Goal: Task Accomplishment & Management: Complete application form

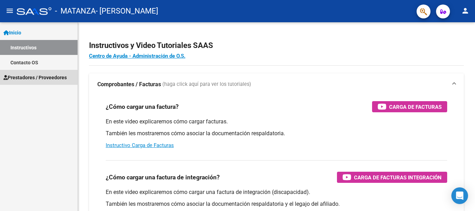
click at [28, 78] on span "Prestadores / Proveedores" at bounding box center [34, 78] width 63 height 8
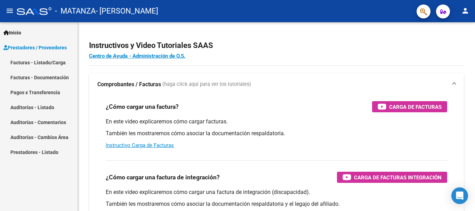
click at [33, 60] on link "Facturas - Listado/Carga" at bounding box center [38, 62] width 77 height 15
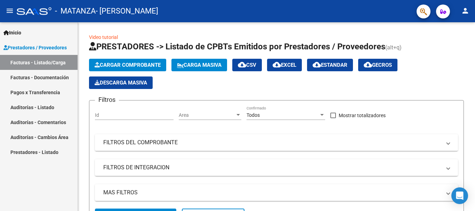
click at [34, 47] on span "Prestadores / Proveedores" at bounding box center [34, 48] width 63 height 8
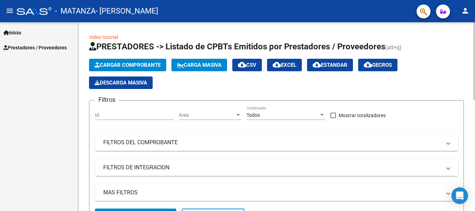
click at [121, 66] on span "Cargar Comprobante" at bounding box center [128, 65] width 66 height 6
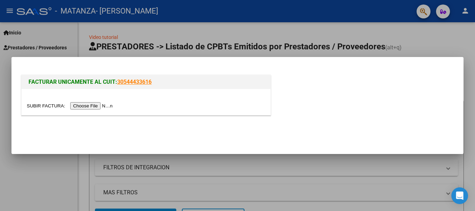
click at [85, 105] on input "file" at bounding box center [71, 105] width 88 height 7
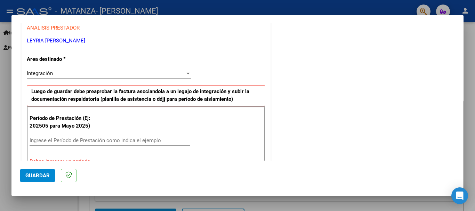
scroll to position [139, 0]
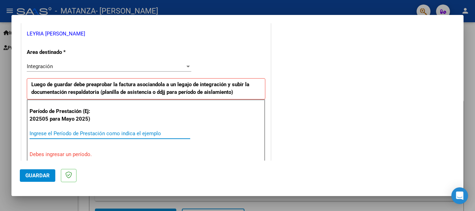
click at [84, 132] on input "Ingrese el Período de Prestación como indica el ejemplo" at bounding box center [110, 133] width 161 height 6
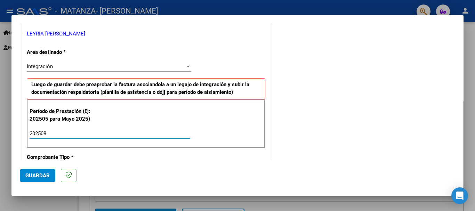
type input "202508"
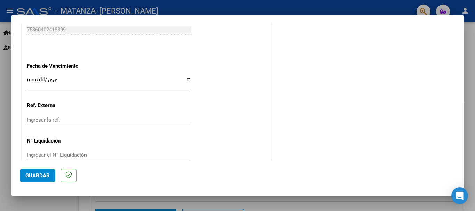
scroll to position [474, 0]
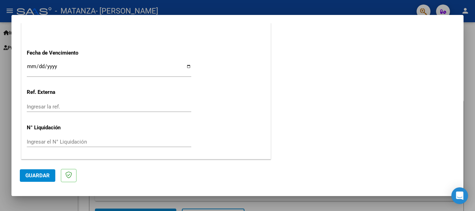
click at [43, 177] on span "Guardar" at bounding box center [37, 175] width 24 height 6
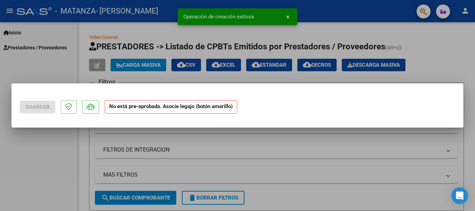
scroll to position [0, 0]
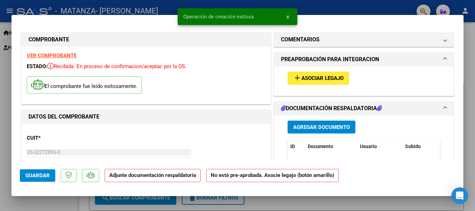
click at [318, 82] on button "add Asociar Legajo" at bounding box center [318, 78] width 62 height 13
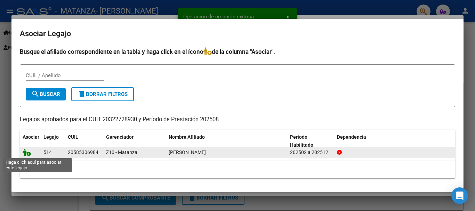
click at [30, 152] on icon at bounding box center [27, 152] width 8 height 8
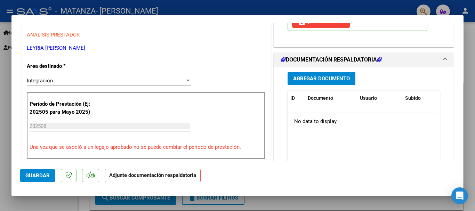
scroll to position [139, 0]
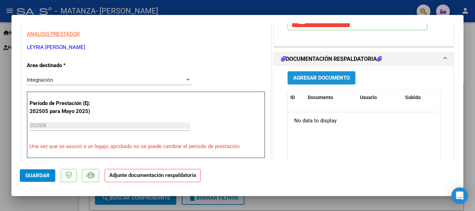
click at [330, 76] on span "Agregar Documento" at bounding box center [321, 78] width 57 height 6
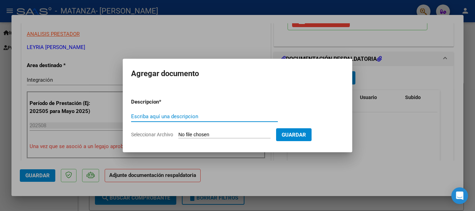
click at [216, 117] on input "Escriba aquí una descripcion" at bounding box center [204, 116] width 147 height 6
type input "Autorizacion"
click at [197, 133] on input "Seleccionar Archivo" at bounding box center [224, 135] width 92 height 7
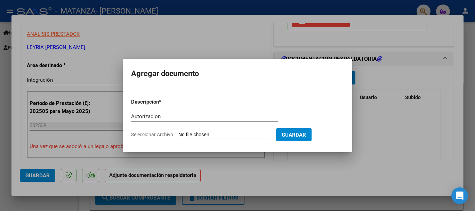
type input "C:\fakepath\autorizacion de Mateo.jpg"
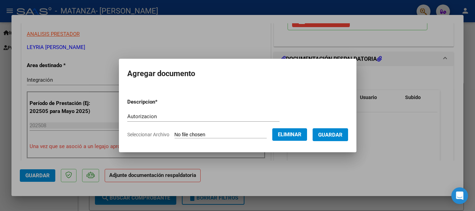
click at [323, 133] on button "Guardar" at bounding box center [329, 134] width 35 height 13
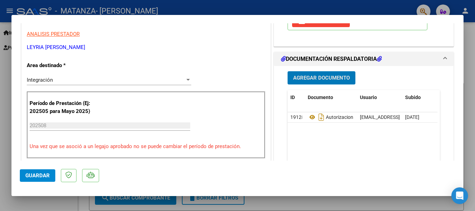
click at [320, 77] on span "Agregar Documento" at bounding box center [321, 78] width 57 height 6
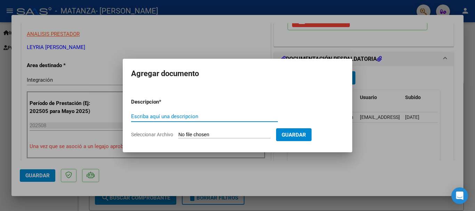
click at [179, 116] on input "Escriba aquí una descripcion" at bounding box center [204, 116] width 147 height 6
type input "Planilla de asistencia"
click at [230, 132] on input "Seleccionar Archivo" at bounding box center [224, 135] width 92 height 7
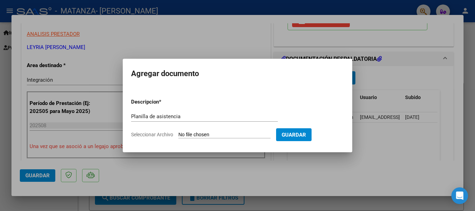
type input "C:\fakepath\CamScanner 09-09-2025 21.05.jpg"
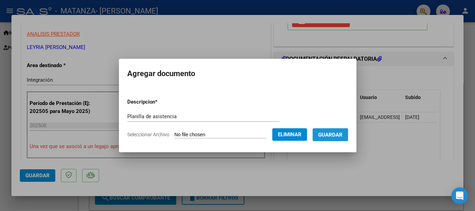
click at [342, 135] on span "Guardar" at bounding box center [330, 135] width 24 height 6
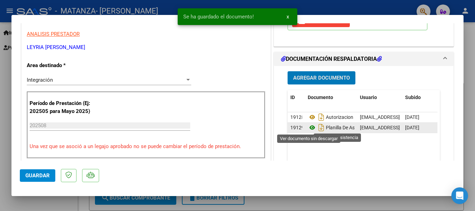
click at [308, 127] on icon at bounding box center [312, 127] width 9 height 8
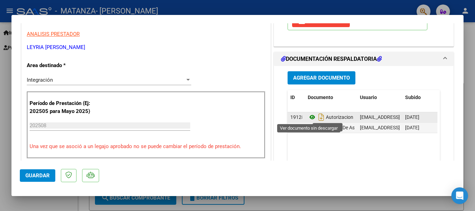
click at [309, 118] on icon at bounding box center [312, 117] width 9 height 8
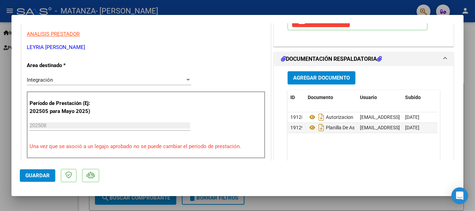
click at [42, 173] on span "Guardar" at bounding box center [37, 175] width 24 height 6
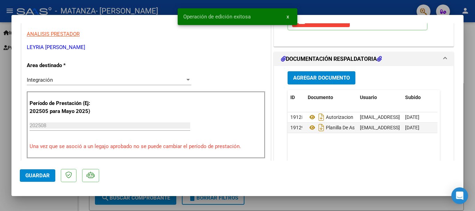
click at [26, 177] on span "Guardar" at bounding box center [37, 175] width 24 height 6
click at [307, 203] on div at bounding box center [237, 105] width 475 height 211
type input "$ 0,00"
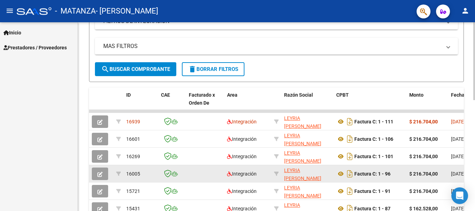
scroll to position [165, 0]
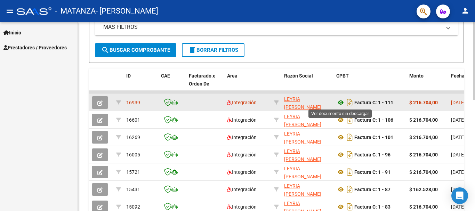
click at [339, 105] on icon at bounding box center [340, 102] width 9 height 8
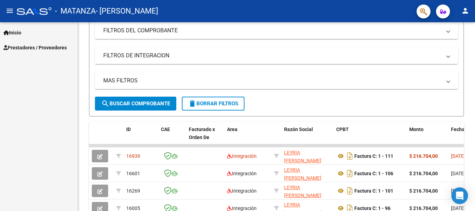
scroll to position [0, 0]
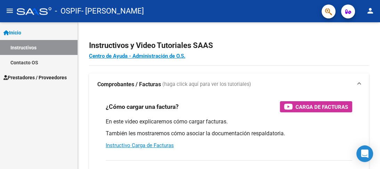
click at [29, 46] on link "Instructivos" at bounding box center [38, 47] width 77 height 15
click at [37, 77] on span "Prestadores / Proveedores" at bounding box center [34, 78] width 63 height 8
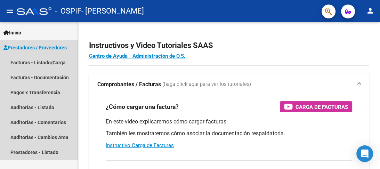
click at [39, 49] on span "Prestadores / Proveedores" at bounding box center [34, 48] width 63 height 8
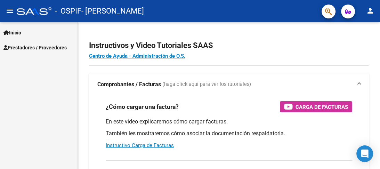
click at [39, 49] on span "Prestadores / Proveedores" at bounding box center [34, 48] width 63 height 8
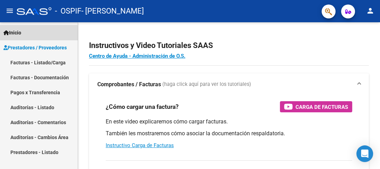
click at [21, 35] on span "Inicio" at bounding box center [12, 33] width 18 height 8
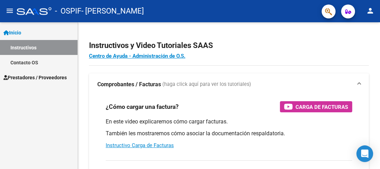
click at [28, 84] on link "Prestadores / Proveedores" at bounding box center [38, 77] width 77 height 15
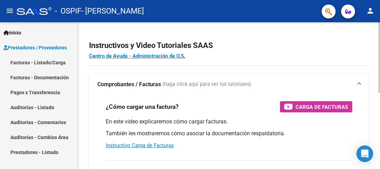
click at [255, 56] on h4 "Centro de Ayuda - Administración de O.S." at bounding box center [229, 56] width 280 height 8
click at [23, 48] on span "Prestadores / Proveedores" at bounding box center [34, 48] width 63 height 8
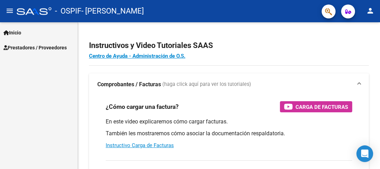
click at [21, 33] on span "Inicio" at bounding box center [12, 33] width 18 height 8
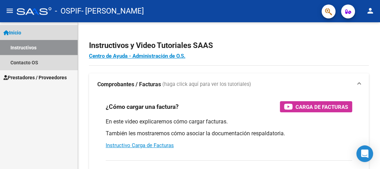
click at [27, 50] on link "Instructivos" at bounding box center [38, 47] width 77 height 15
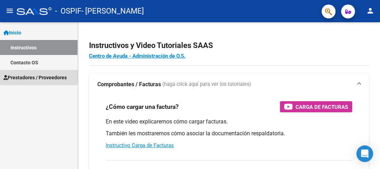
click at [29, 76] on span "Prestadores / Proveedores" at bounding box center [34, 78] width 63 height 8
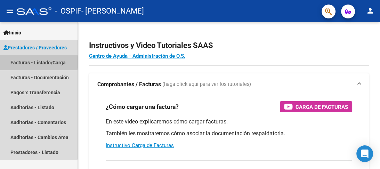
click at [34, 62] on link "Facturas - Listado/Carga" at bounding box center [38, 62] width 77 height 15
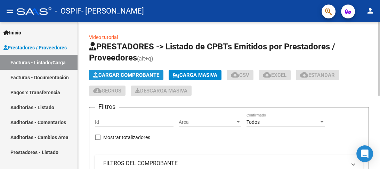
click at [133, 74] on span "Cargar Comprobante" at bounding box center [126, 75] width 66 height 6
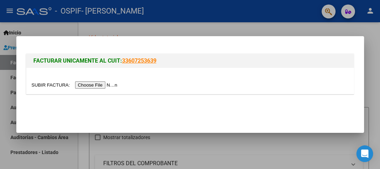
click at [95, 82] on input "file" at bounding box center [76, 84] width 88 height 7
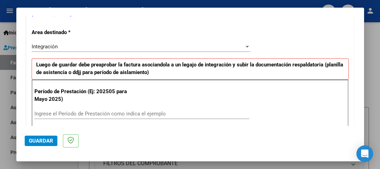
scroll to position [167, 0]
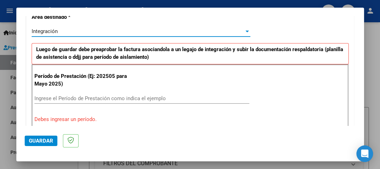
click at [245, 31] on div at bounding box center [246, 32] width 3 height 2
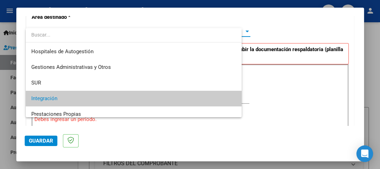
scroll to position [36, 0]
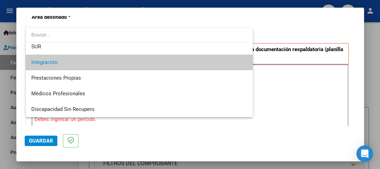
click at [66, 62] on span "Integración" at bounding box center [139, 63] width 216 height 16
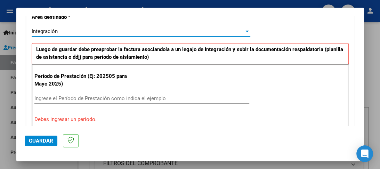
click at [122, 96] on input "Ingrese el Período de Prestación como indica el ejemplo" at bounding box center [141, 98] width 215 height 6
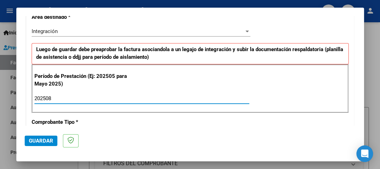
type input "202508"
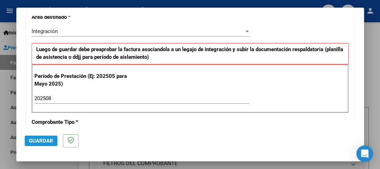
click at [46, 139] on span "Guardar" at bounding box center [41, 141] width 24 height 6
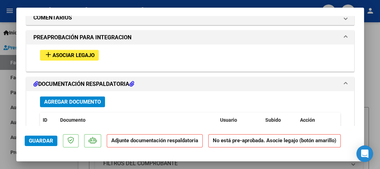
scroll to position [612, 0]
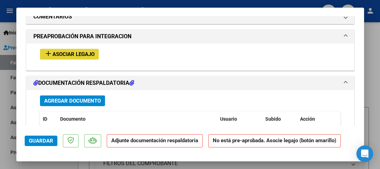
click at [69, 52] on span "Asociar Legajo" at bounding box center [73, 54] width 42 height 6
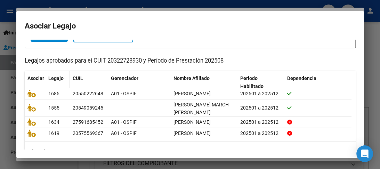
scroll to position [56, 0]
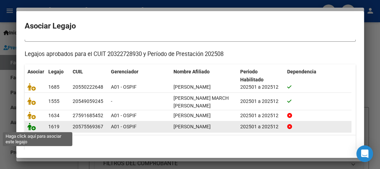
click at [34, 128] on icon at bounding box center [31, 127] width 8 height 8
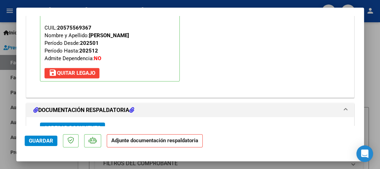
scroll to position [713, 0]
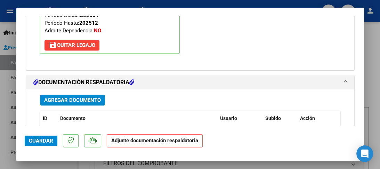
click at [83, 97] on span "Agregar Documento" at bounding box center [72, 100] width 57 height 6
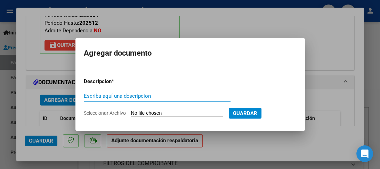
click at [158, 97] on input "Escriba aquí una descripcion" at bounding box center [157, 96] width 147 height 6
type input "Autorizacion"
click at [160, 110] on input "Seleccionar Archivo" at bounding box center [177, 113] width 92 height 7
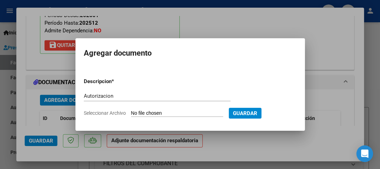
click at [155, 112] on input "Seleccionar Archivo" at bounding box center [177, 113] width 92 height 7
type input "C:\fakepath\[PERSON_NAME] autorizacion.png"
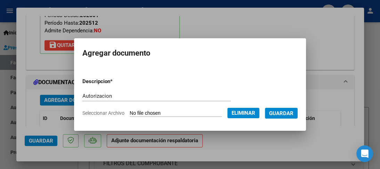
click at [278, 116] on button "Guardar" at bounding box center [281, 113] width 33 height 11
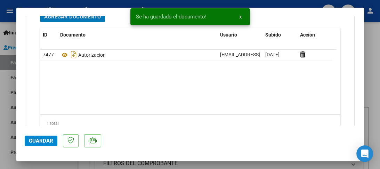
scroll to position [769, 0]
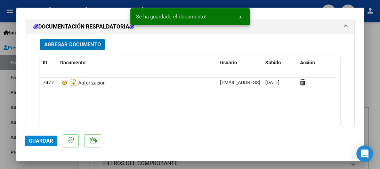
click at [82, 43] on span "Agregar Documento" at bounding box center [72, 44] width 57 height 6
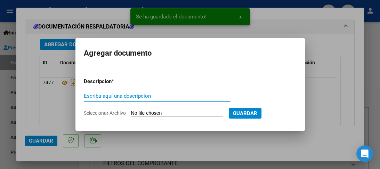
click at [120, 97] on input "Escriba aquí una descripcion" at bounding box center [157, 96] width 147 height 6
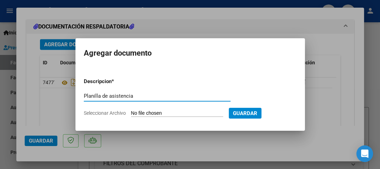
type input "Planilla de asistencia"
click at [164, 113] on input "Seleccionar Archivo" at bounding box center [177, 113] width 92 height 7
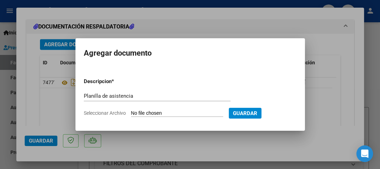
click at [170, 111] on input "Seleccionar Archivo" at bounding box center [177, 113] width 92 height 7
type input "C:\fakepath\CamScanner [DATE] 21.03.jpg"
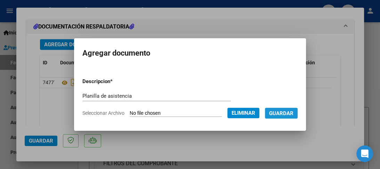
click at [277, 114] on span "Guardar" at bounding box center [281, 113] width 24 height 6
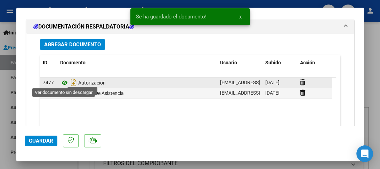
click at [62, 80] on icon at bounding box center [64, 83] width 9 height 8
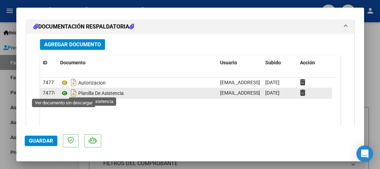
click at [65, 93] on icon at bounding box center [64, 93] width 9 height 8
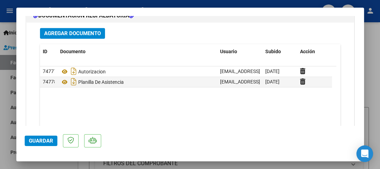
scroll to position [796, 0]
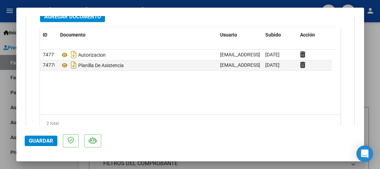
click at [39, 142] on span "Guardar" at bounding box center [41, 141] width 24 height 6
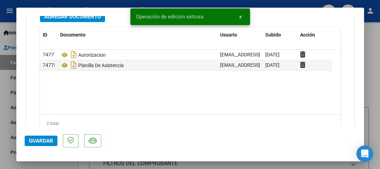
click at [41, 137] on button "Guardar" at bounding box center [41, 141] width 33 height 10
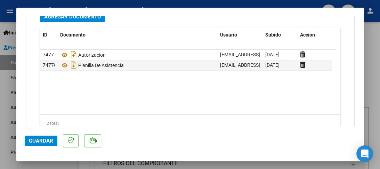
click at [4, 101] on div at bounding box center [190, 84] width 380 height 169
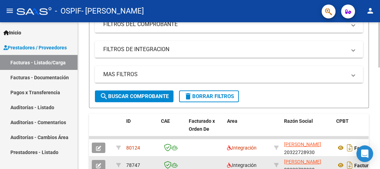
scroll to position [167, 0]
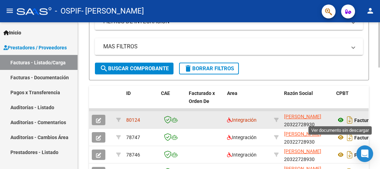
click at [339, 121] on icon at bounding box center [340, 120] width 9 height 8
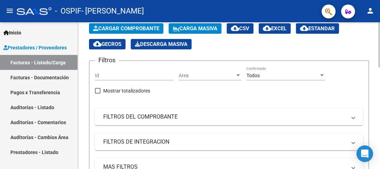
scroll to position [0, 0]
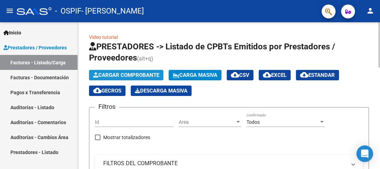
click at [116, 74] on span "Cargar Comprobante" at bounding box center [126, 75] width 66 height 6
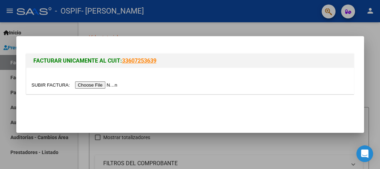
click at [113, 88] on input "file" at bounding box center [76, 84] width 88 height 7
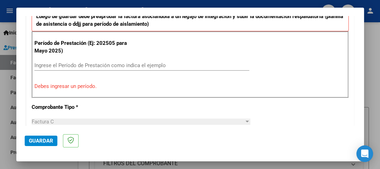
scroll to position [229, 0]
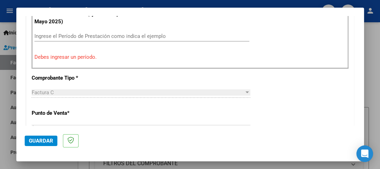
click at [153, 95] on div "Factura C" at bounding box center [138, 92] width 212 height 6
click at [156, 92] on div "Factura C" at bounding box center [138, 92] width 212 height 6
click at [245, 91] on div at bounding box center [246, 92] width 3 height 2
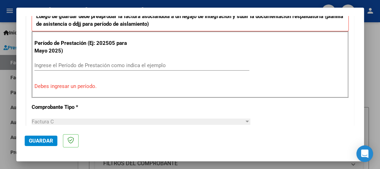
scroll to position [179, 0]
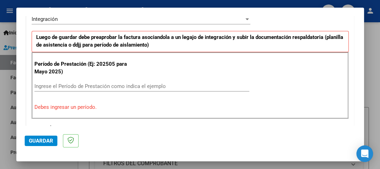
click at [124, 88] on input "Ingrese el Período de Prestación como indica el ejemplo" at bounding box center [141, 86] width 215 height 6
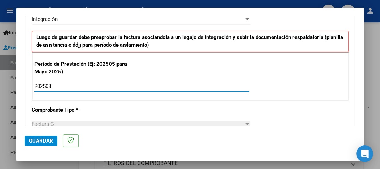
type input "202508"
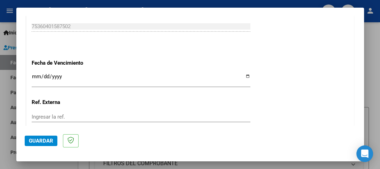
scroll to position [522, 0]
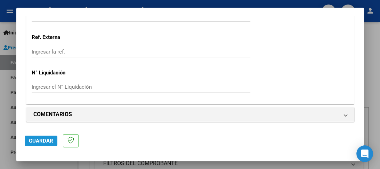
click at [38, 142] on span "Guardar" at bounding box center [41, 141] width 24 height 6
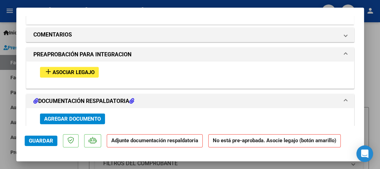
scroll to position [584, 0]
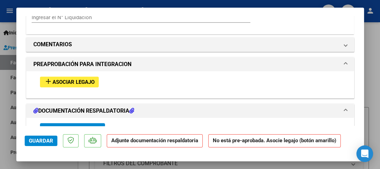
click at [77, 83] on span "Asociar Legajo" at bounding box center [73, 82] width 42 height 6
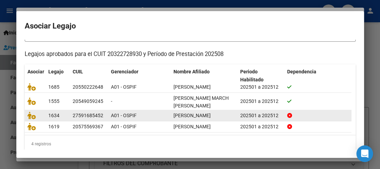
scroll to position [64, 0]
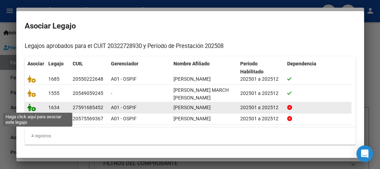
click at [33, 109] on icon at bounding box center [31, 108] width 8 height 8
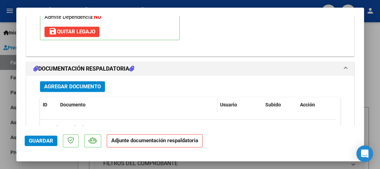
scroll to position [769, 0]
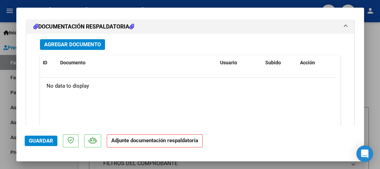
click at [80, 45] on span "Agregar Documento" at bounding box center [72, 44] width 57 height 6
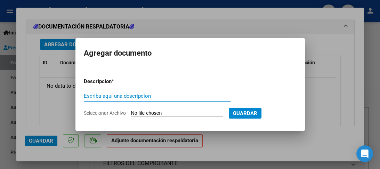
click at [139, 94] on input "Escriba aquí una descripcion" at bounding box center [157, 96] width 147 height 6
type input "Autorizacion"
click at [181, 110] on input "Seleccionar Archivo" at bounding box center [177, 113] width 92 height 7
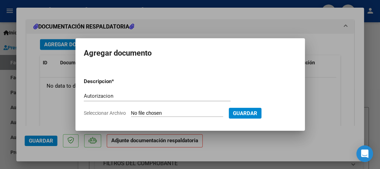
type input "C:\fakepath\[PERSON_NAME].png"
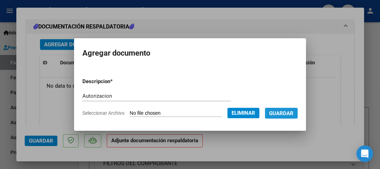
click at [286, 115] on span "Guardar" at bounding box center [281, 113] width 24 height 6
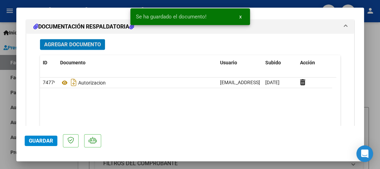
click at [72, 42] on span "Agregar Documento" at bounding box center [72, 44] width 57 height 6
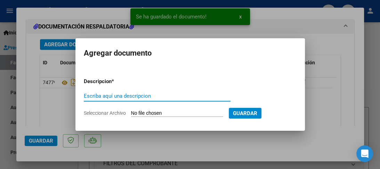
click at [124, 97] on input "Escriba aquí una descripcion" at bounding box center [157, 96] width 147 height 6
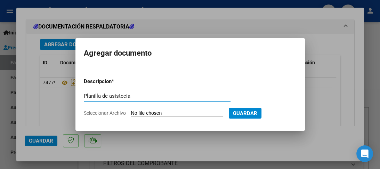
click at [140, 113] on input "Seleccionar Archivo" at bounding box center [177, 113] width 92 height 7
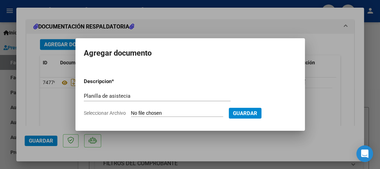
click at [129, 95] on input "Planilla de asistecia" at bounding box center [157, 96] width 147 height 6
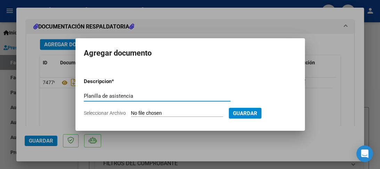
type input "Planilla de asistencia"
click at [143, 112] on input "Seleccionar Archivo" at bounding box center [177, 113] width 92 height 7
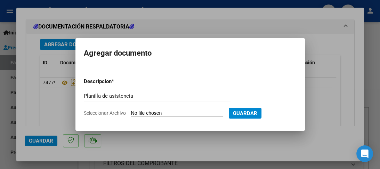
type input "C:\fakepath\CamScanner [DATE] 21.04.jpg"
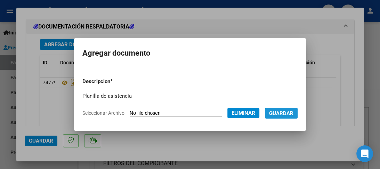
click at [288, 110] on span "Guardar" at bounding box center [281, 113] width 24 height 6
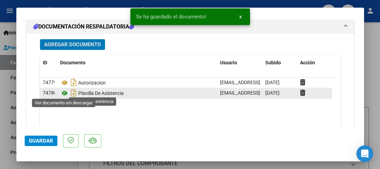
click at [66, 92] on icon at bounding box center [64, 93] width 9 height 8
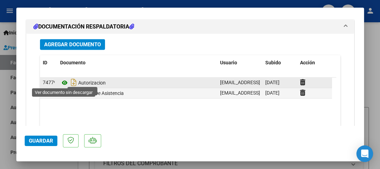
click at [65, 80] on icon at bounding box center [64, 83] width 9 height 8
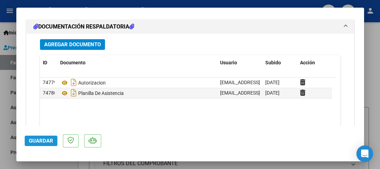
click at [49, 142] on span "Guardar" at bounding box center [41, 141] width 24 height 6
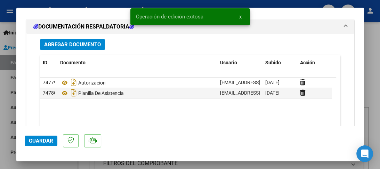
click at [45, 147] on mat-dialog-actions "Guardar" at bounding box center [190, 139] width 331 height 27
drag, startPoint x: 45, startPoint y: 146, endPoint x: 47, endPoint y: 141, distance: 5.4
click at [45, 146] on mat-dialog-actions "Guardar" at bounding box center [190, 139] width 331 height 27
click at [49, 137] on button "Guardar" at bounding box center [41, 141] width 33 height 10
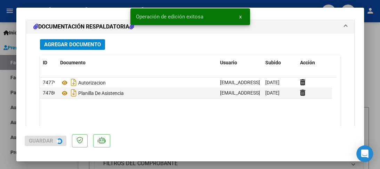
click at [0, 129] on div at bounding box center [190, 84] width 380 height 169
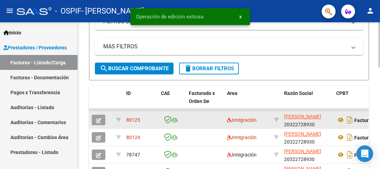
scroll to position [195, 0]
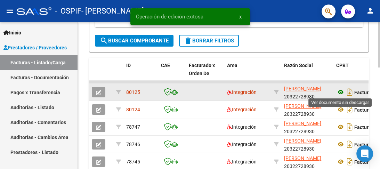
click at [342, 90] on icon at bounding box center [340, 92] width 9 height 8
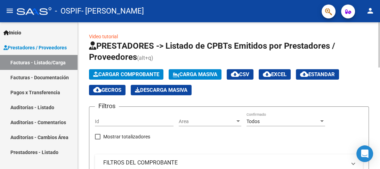
scroll to position [0, 0]
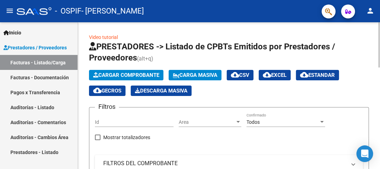
click at [128, 73] on span "Cargar Comprobante" at bounding box center [126, 75] width 66 height 6
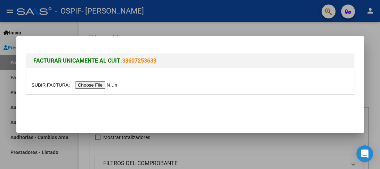
click at [92, 83] on input "file" at bounding box center [76, 84] width 88 height 7
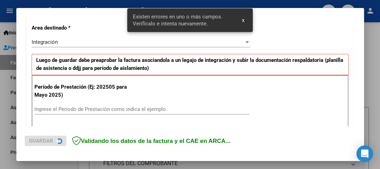
scroll to position [173, 0]
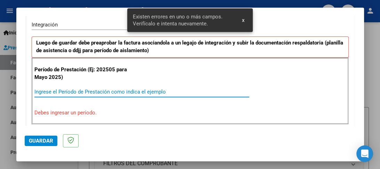
click at [105, 90] on input "Ingrese el Período de Prestación como indica el ejemplo" at bounding box center [141, 92] width 215 height 6
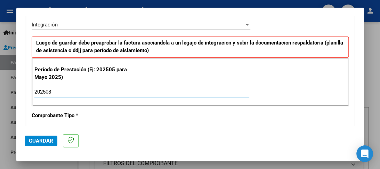
type input "202508"
click at [35, 141] on span "Guardar" at bounding box center [41, 141] width 24 height 6
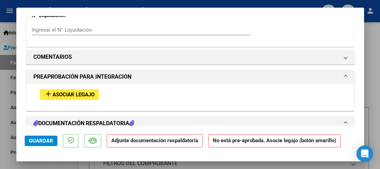
scroll to position [584, 0]
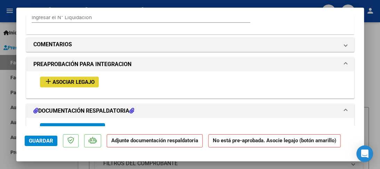
click at [90, 82] on span "Asociar Legajo" at bounding box center [73, 82] width 42 height 6
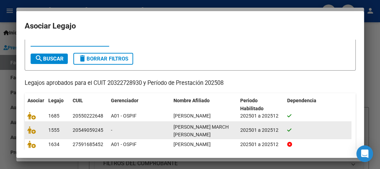
scroll to position [56, 0]
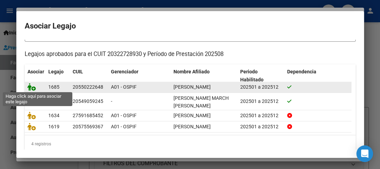
click at [33, 90] on icon at bounding box center [31, 87] width 8 height 8
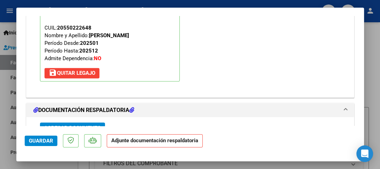
scroll to position [741, 0]
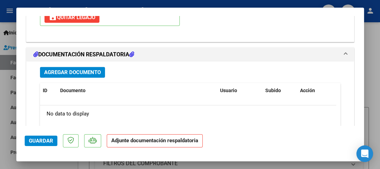
click at [96, 74] on button "Agregar Documento" at bounding box center [72, 72] width 65 height 11
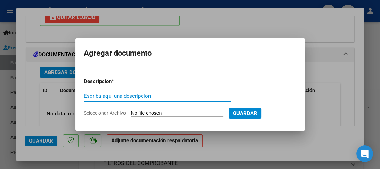
click at [124, 94] on input "Escriba aquí una descripcion" at bounding box center [157, 96] width 147 height 6
type input "Autorización"
click at [182, 113] on input "Seleccionar Archivo" at bounding box center [177, 113] width 92 height 7
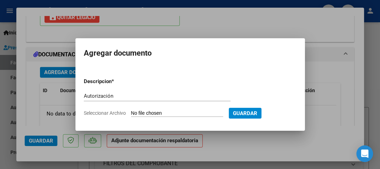
type input "C:\fakepath\[PERSON_NAME].jpg"
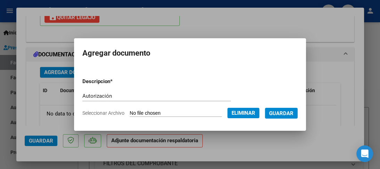
click at [282, 112] on span "Guardar" at bounding box center [281, 113] width 24 height 6
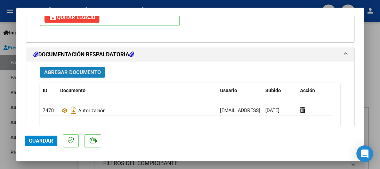
click at [86, 69] on span "Agregar Documento" at bounding box center [72, 72] width 57 height 6
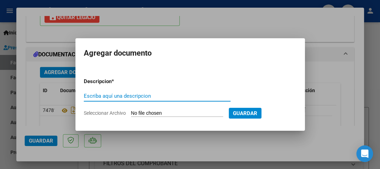
click at [110, 93] on input "Escriba aquí una descripcion" at bounding box center [157, 96] width 147 height 6
type input "Planilla de Asistencia"
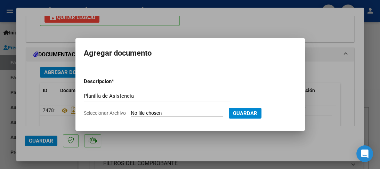
click at [165, 112] on input "Seleccionar Archivo" at bounding box center [177, 113] width 92 height 7
type input "C:\fakepath\CamScanner [DATE] 21.04 (1).jpg"
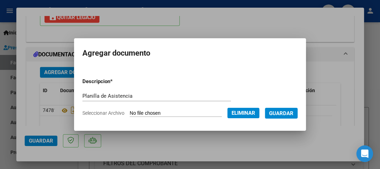
click at [292, 110] on span "Guardar" at bounding box center [281, 113] width 24 height 6
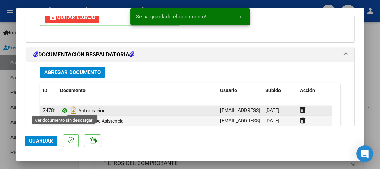
click at [63, 109] on icon at bounding box center [64, 110] width 9 height 8
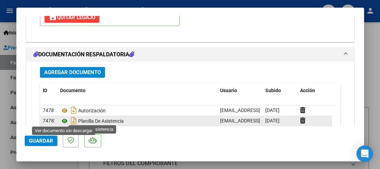
click at [65, 120] on icon at bounding box center [64, 121] width 9 height 8
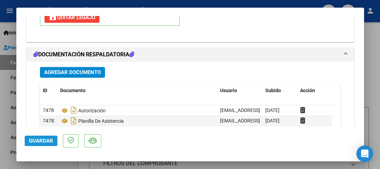
click at [32, 142] on span "Guardar" at bounding box center [41, 141] width 24 height 6
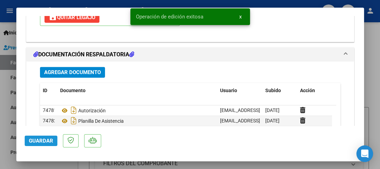
click at [46, 140] on span "Guardar" at bounding box center [41, 141] width 24 height 6
click at [3, 122] on div at bounding box center [190, 84] width 380 height 169
type input "$ 0,00"
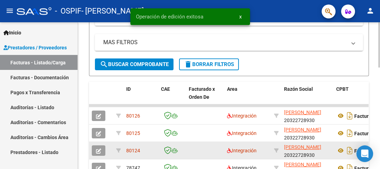
scroll to position [195, 0]
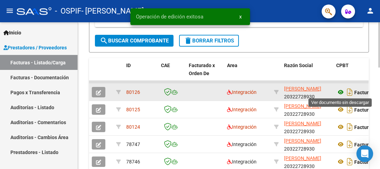
click at [344, 93] on icon at bounding box center [340, 92] width 9 height 8
